Goal: Transaction & Acquisition: Download file/media

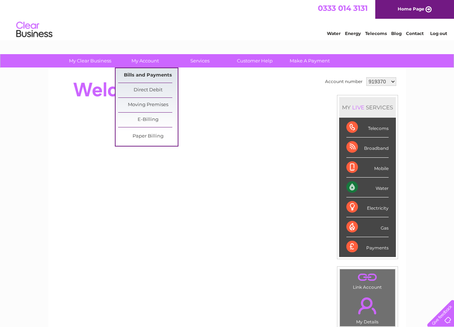
click at [149, 72] on link "Bills and Payments" at bounding box center [148, 75] width 60 height 14
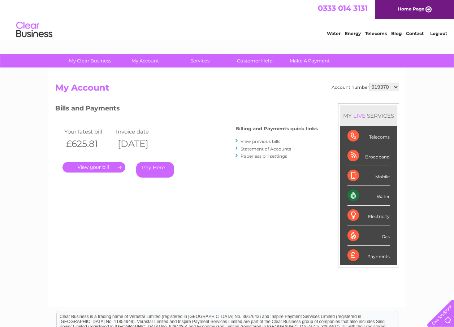
click at [395, 88] on select "919370 925580 1148839" at bounding box center [384, 87] width 30 height 9
select select "1148839"
click at [369, 83] on select "919370 925580 1148839" at bounding box center [384, 87] width 30 height 9
click at [95, 167] on link "." at bounding box center [93, 167] width 63 height 10
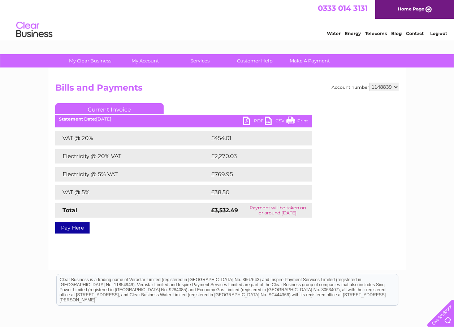
click at [249, 122] on link "PDF" at bounding box center [254, 122] width 22 height 10
click at [396, 88] on select "919370 925580 1148839" at bounding box center [384, 87] width 30 height 9
select select "925580"
click at [369, 83] on select "919370 925580 1148839" at bounding box center [384, 87] width 30 height 9
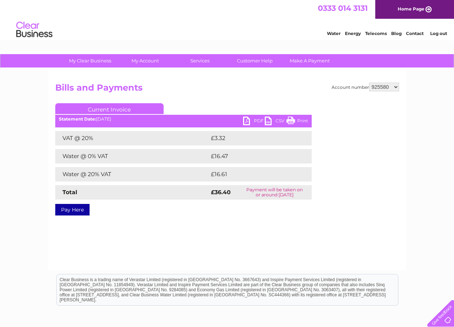
click at [247, 118] on link "PDF" at bounding box center [254, 122] width 22 height 10
